Goal: Task Accomplishment & Management: Use online tool/utility

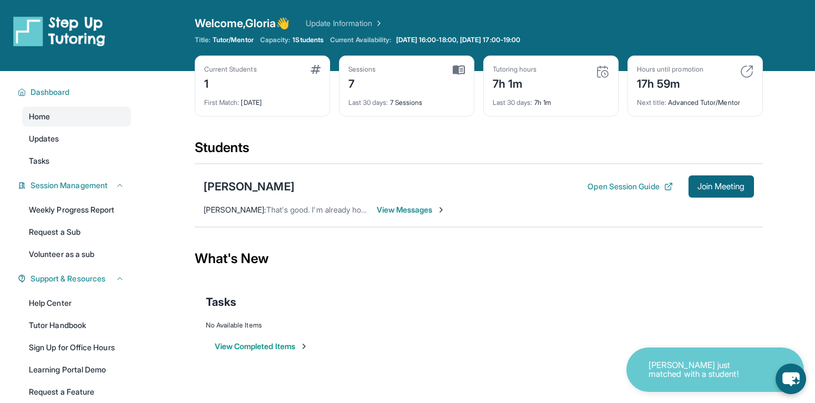
scroll to position [33, 0]
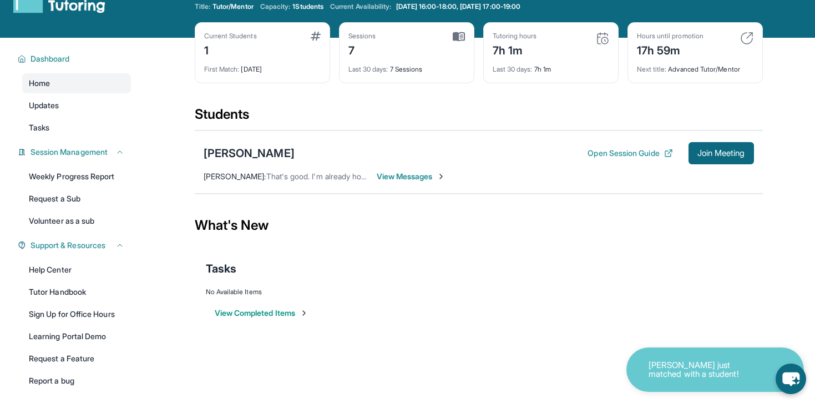
click at [375, 48] on div "7" at bounding box center [362, 49] width 28 height 18
